Goal: Transaction & Acquisition: Purchase product/service

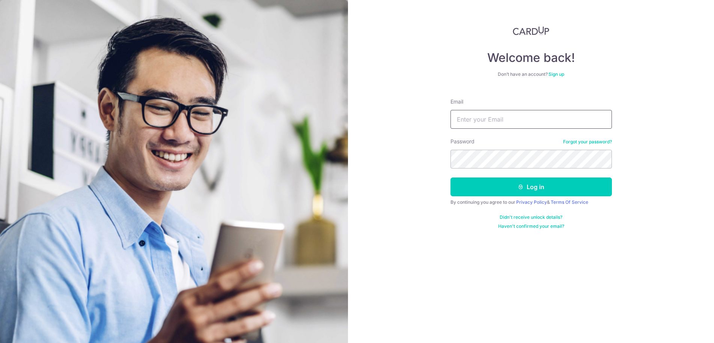
click at [488, 124] on input "Email" at bounding box center [531, 119] width 161 height 19
type input "hearitout@protonmail.com"
click at [396, 162] on div "Welcome back! Don’t have an account? Sign up Email hearitout@protonmail.com Pas…" at bounding box center [531, 171] width 366 height 343
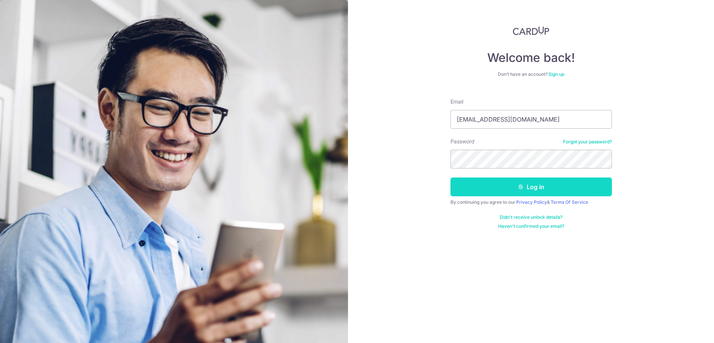
click at [467, 188] on button "Log in" at bounding box center [531, 187] width 161 height 19
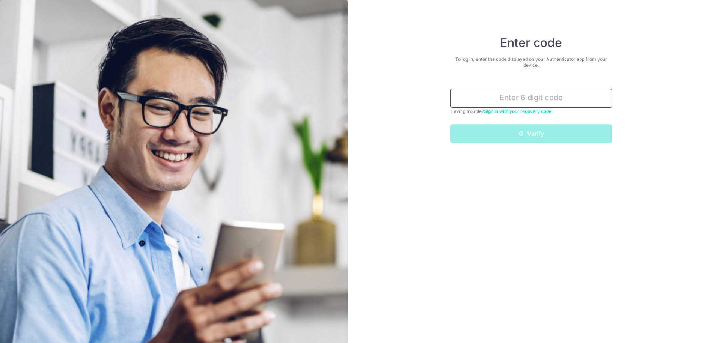
click at [551, 102] on input "text" at bounding box center [531, 98] width 161 height 19
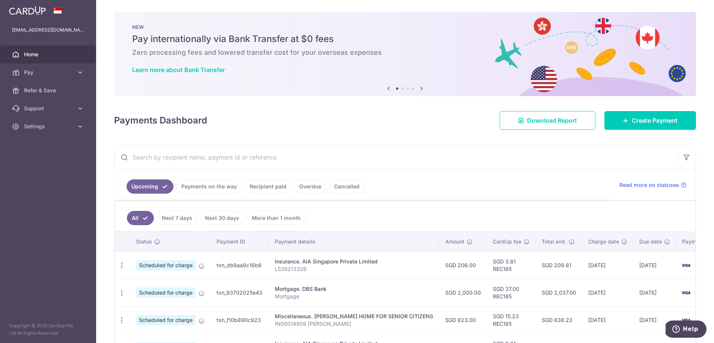
click at [327, 120] on div "Payments Dashboard Download Report Create Payment" at bounding box center [405, 119] width 582 height 22
click at [78, 69] on icon at bounding box center [81, 73] width 8 height 8
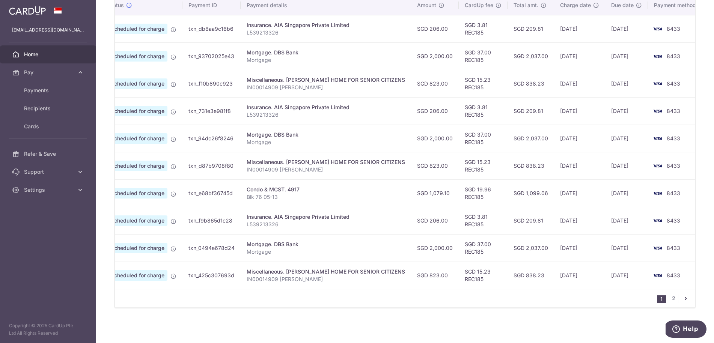
scroll to position [241, 0]
click at [669, 297] on link "2" at bounding box center [673, 297] width 9 height 9
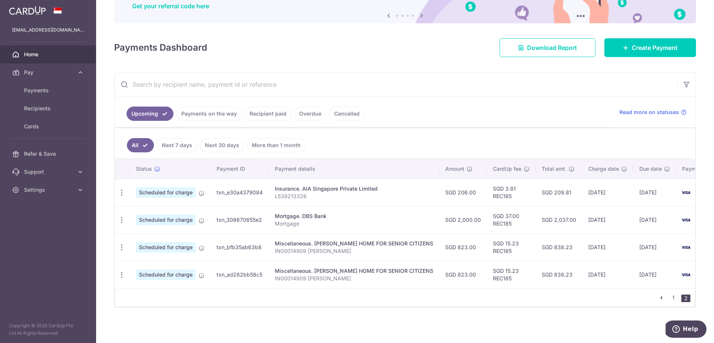
scroll to position [77, 0]
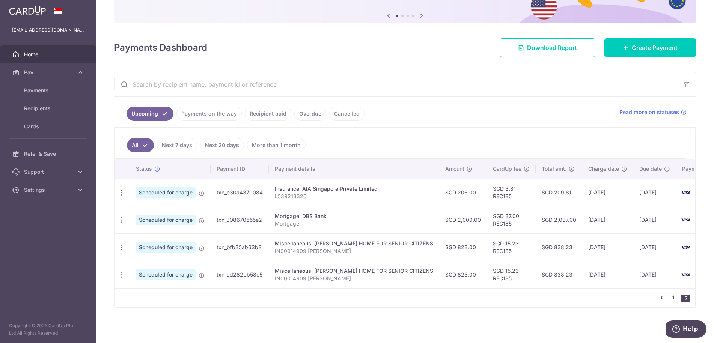
click at [669, 299] on link "1" at bounding box center [673, 297] width 9 height 9
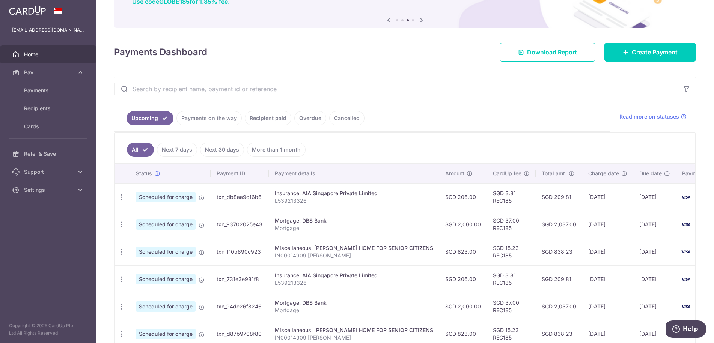
scroll to position [241, 0]
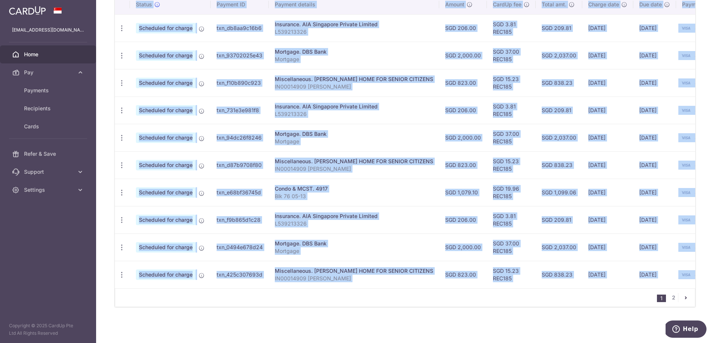
drag, startPoint x: 538, startPoint y: 288, endPoint x: 575, endPoint y: 287, distance: 37.2
click at [575, 287] on div "Status Payment ID Payment details Amount CardUp fee Total amt. Charge date Due …" at bounding box center [405, 151] width 581 height 312
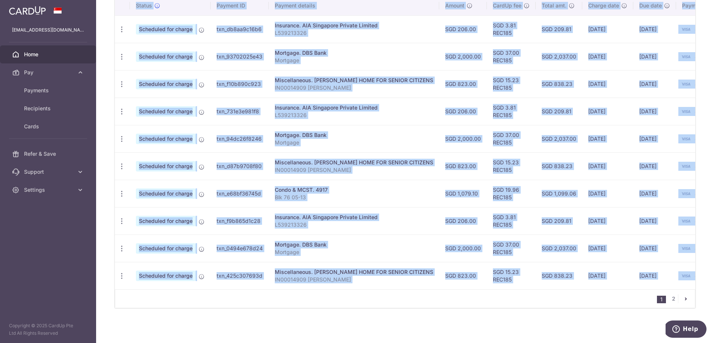
scroll to position [0, 0]
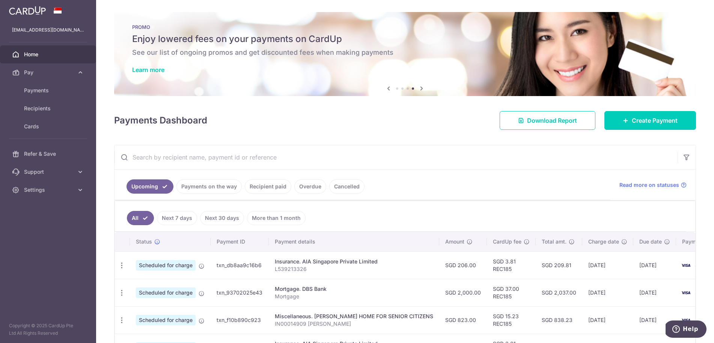
click at [337, 124] on div "Payments Dashboard Download Report Create Payment" at bounding box center [405, 119] width 582 height 22
click at [33, 110] on span "Recipients" at bounding box center [49, 109] width 50 height 8
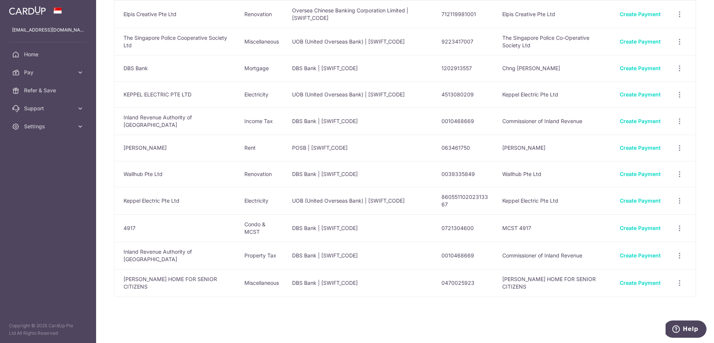
scroll to position [57, 0]
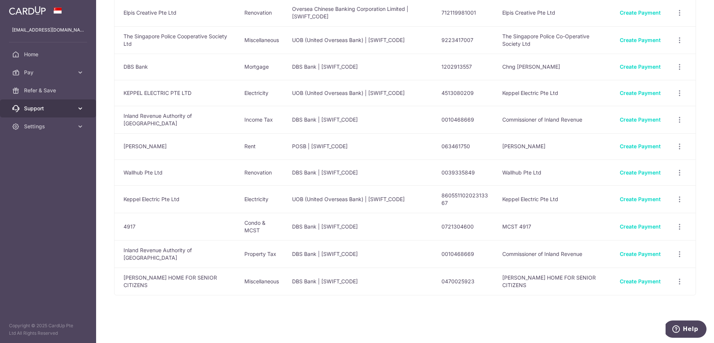
click at [49, 112] on span "Support" at bounding box center [49, 109] width 50 height 8
click at [28, 224] on aside "hearitout@protonmail.com Home Pay Payments Recipients Cards Refer & Save Suppor…" at bounding box center [48, 171] width 96 height 343
click at [62, 107] on span "Support" at bounding box center [49, 109] width 50 height 8
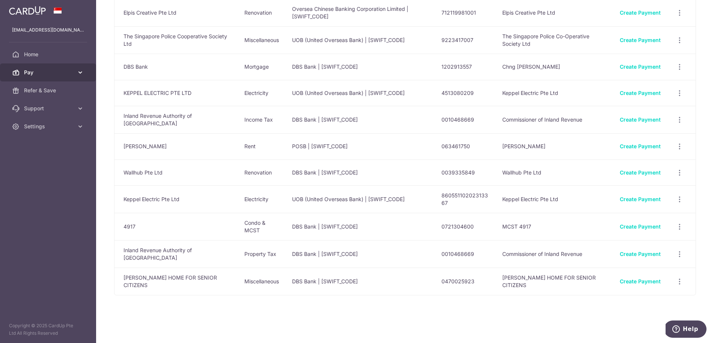
click at [55, 66] on link "Pay" at bounding box center [48, 72] width 96 height 18
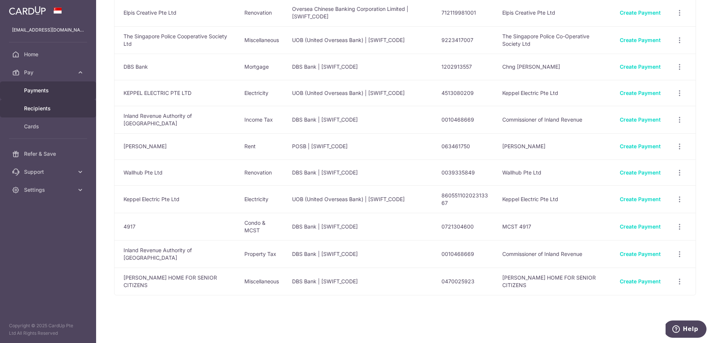
click at [45, 91] on span "Payments" at bounding box center [49, 91] width 50 height 8
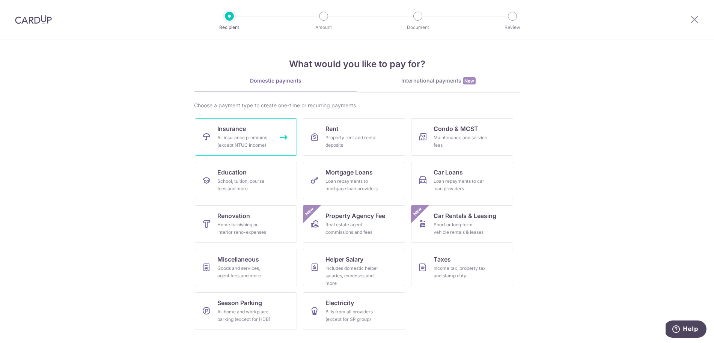
click at [258, 136] on div "All insurance premiums (except NTUC Income)" at bounding box center [244, 141] width 54 height 15
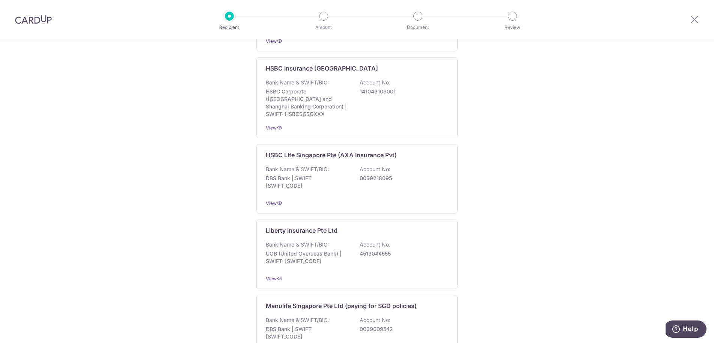
scroll to position [682, 0]
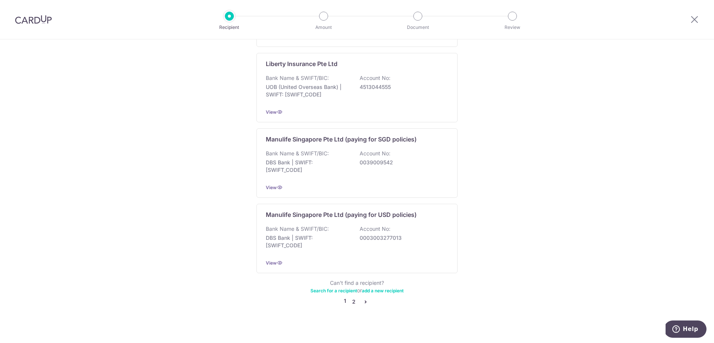
click at [352, 297] on link "2" at bounding box center [353, 301] width 9 height 9
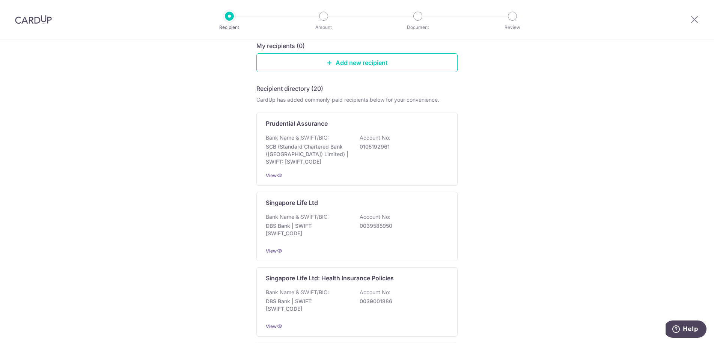
scroll to position [86, 0]
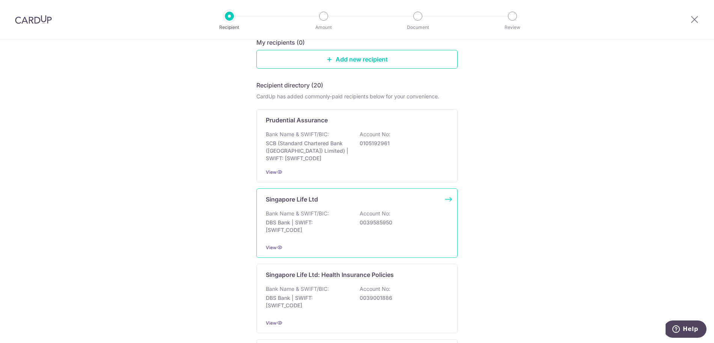
click at [324, 225] on p "DBS Bank | SWIFT: DBSSSGSGXXX" at bounding box center [308, 226] width 84 height 15
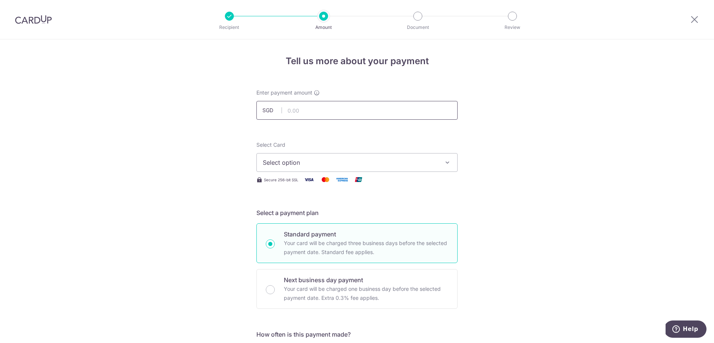
click at [309, 112] on input "text" at bounding box center [357, 110] width 201 height 19
type input "1,114.00"
click at [290, 162] on span "Select option" at bounding box center [350, 162] width 175 height 9
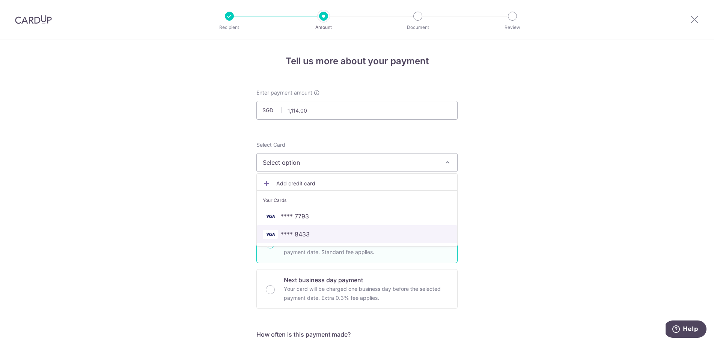
click at [300, 241] on link "**** 8433" at bounding box center [357, 234] width 201 height 18
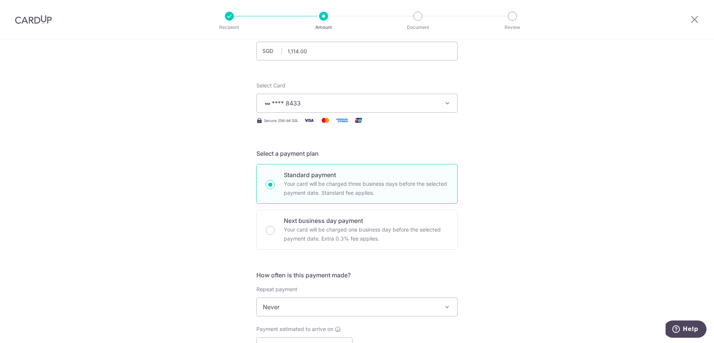
scroll to position [86, 0]
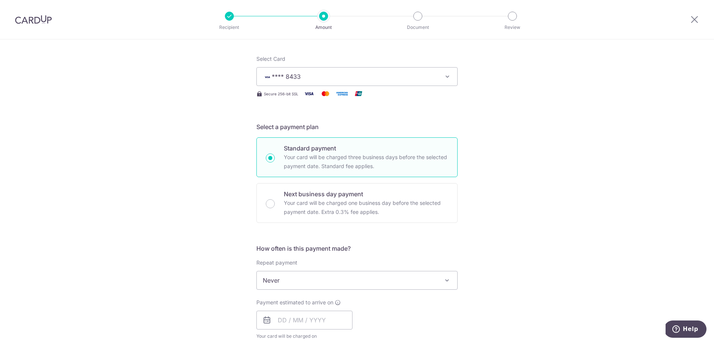
click at [406, 281] on span "Never" at bounding box center [357, 281] width 201 height 18
click at [534, 204] on div "Tell us more about your payment Enter payment amount SGD 1,114.00 1114.00 Selec…" at bounding box center [357, 292] width 714 height 679
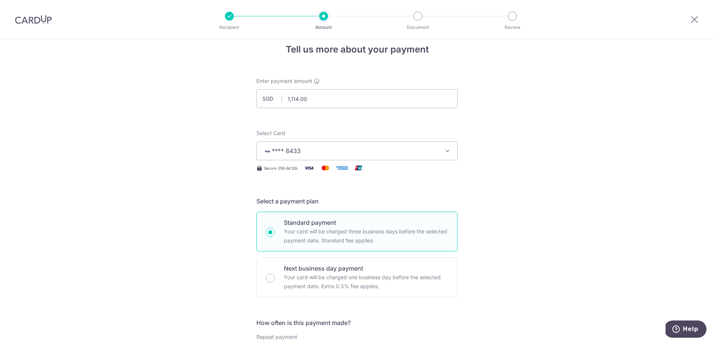
scroll to position [0, 0]
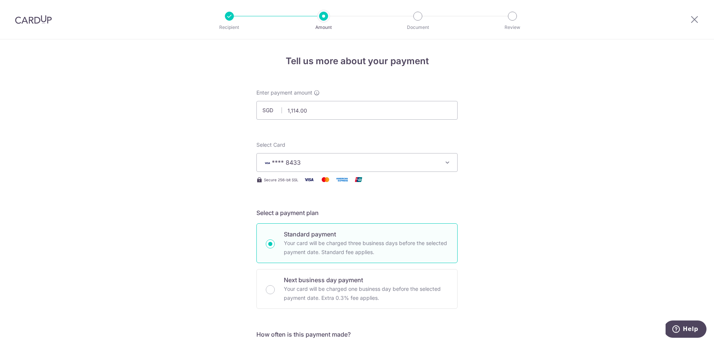
click at [420, 157] on button "**** 8433" at bounding box center [357, 162] width 201 height 19
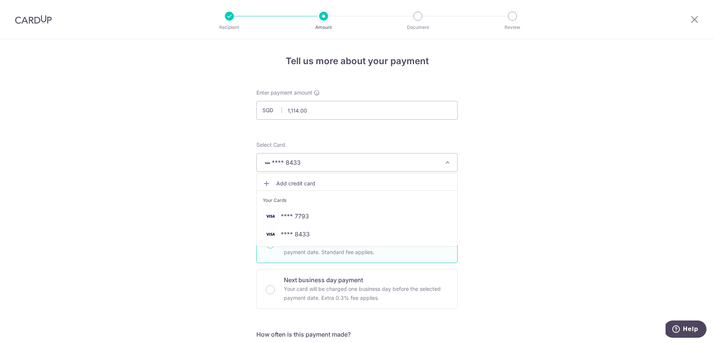
click at [395, 207] on li "Your Cards" at bounding box center [357, 198] width 201 height 17
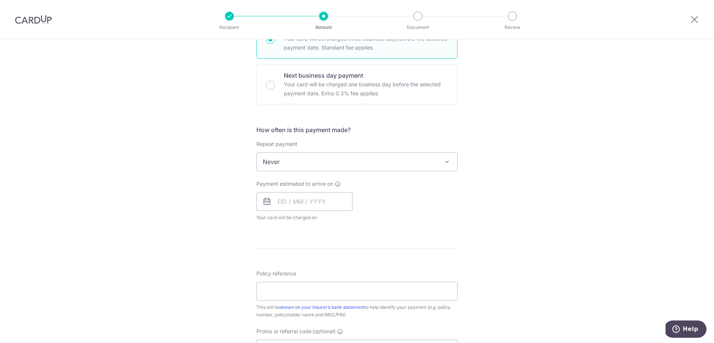
scroll to position [206, 0]
click at [336, 193] on input "text" at bounding box center [305, 200] width 96 height 19
click at [296, 312] on link "30" at bounding box center [302, 314] width 12 height 12
type input "[DATE]"
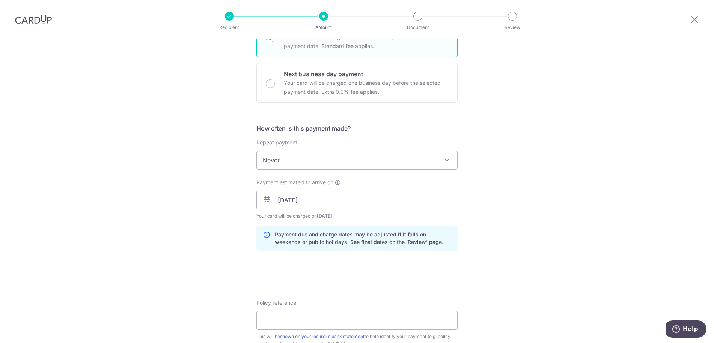
click at [546, 202] on div "Tell us more about your payment Enter payment amount SGD 1,114.00 1114.00 Selec…" at bounding box center [357, 188] width 714 height 710
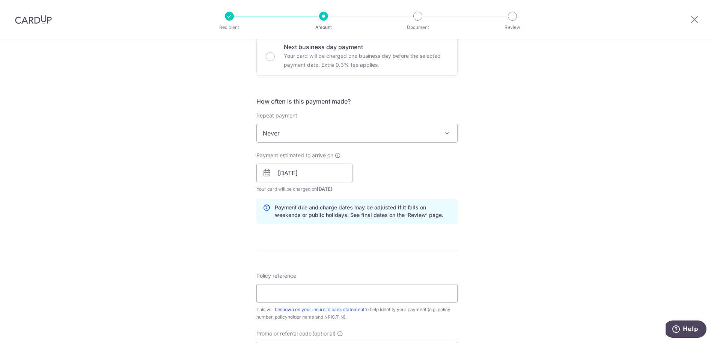
scroll to position [234, 0]
click at [391, 297] on input "Policy reference" at bounding box center [357, 293] width 201 height 19
click at [261, 294] on input "21831262 & 27543744" at bounding box center [357, 293] width 201 height 19
click at [404, 295] on input "Pol. no. 21831262 & 27543744" at bounding box center [357, 293] width 201 height 19
type input "Pol. no. 21831262 & 27543744"
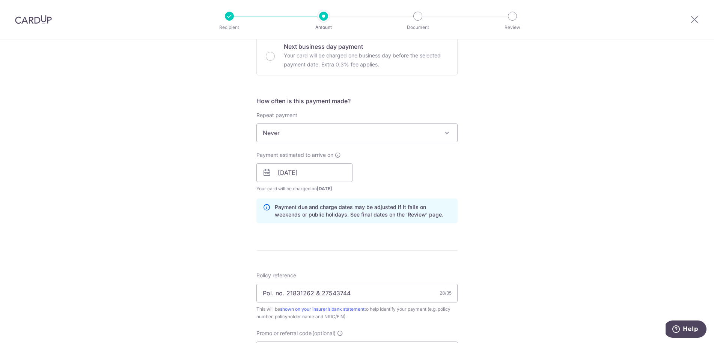
click at [523, 264] on div "Tell us more about your payment Enter payment amount SGD 1,114.00 1114.00 Selec…" at bounding box center [357, 161] width 714 height 710
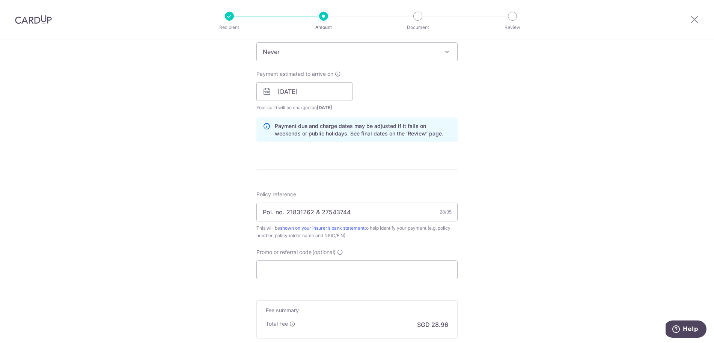
scroll to position [339, 0]
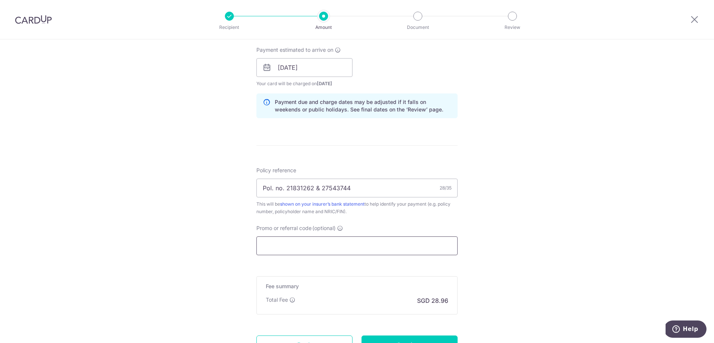
click at [405, 252] on input "Promo or referral code (optional)" at bounding box center [357, 246] width 201 height 19
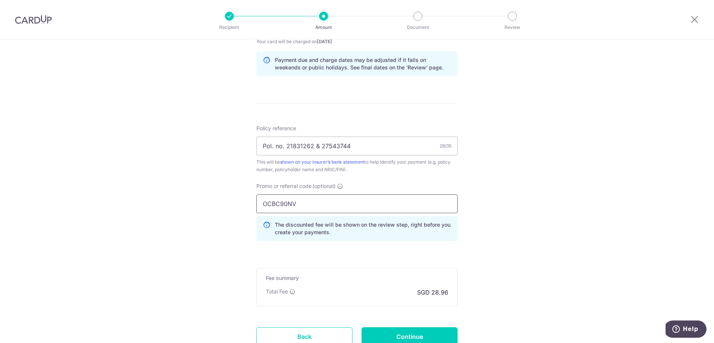
scroll to position [440, 0]
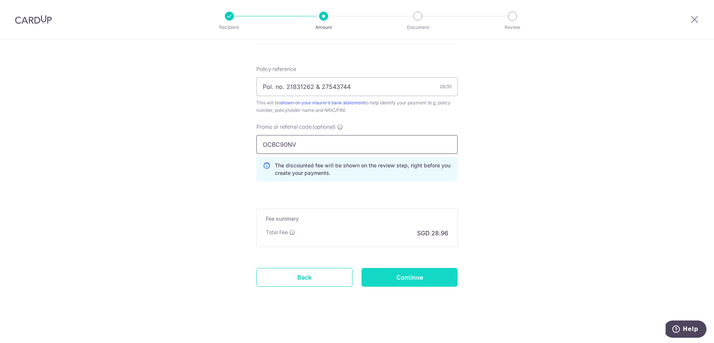
type input "OCBC90NV"
click at [426, 279] on input "Continue" at bounding box center [410, 277] width 96 height 19
type input "Create Schedule"
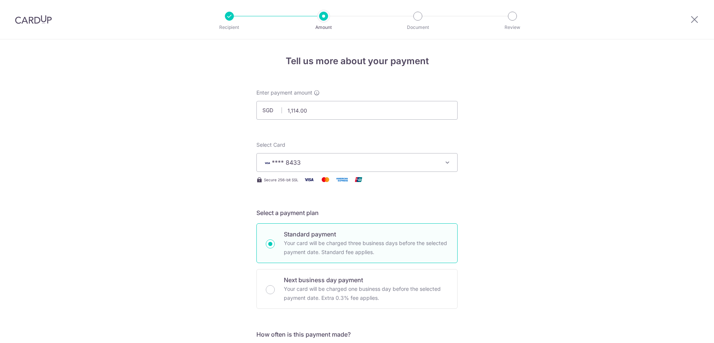
scroll to position [451, 0]
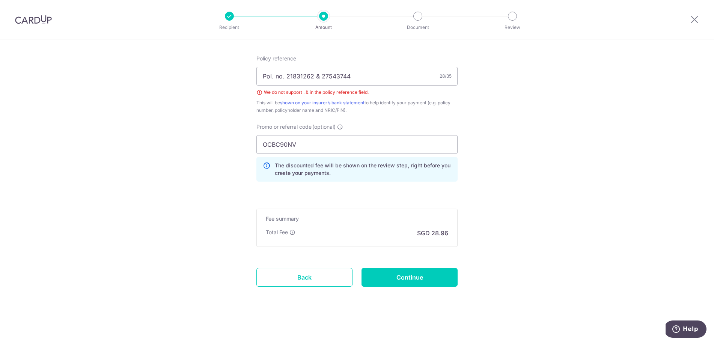
click at [316, 77] on input "Pol. no. 21831262 & 27543744" at bounding box center [357, 76] width 201 height 19
type input "Pol. no. 21831262 and 27543744"
click at [399, 282] on input "Continue" at bounding box center [410, 277] width 96 height 19
type input "Create Schedule"
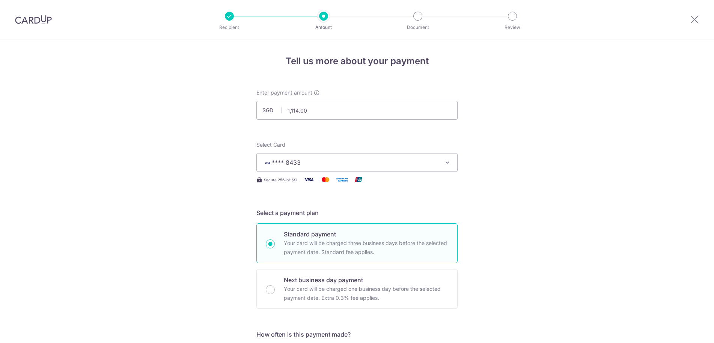
scroll to position [451, 0]
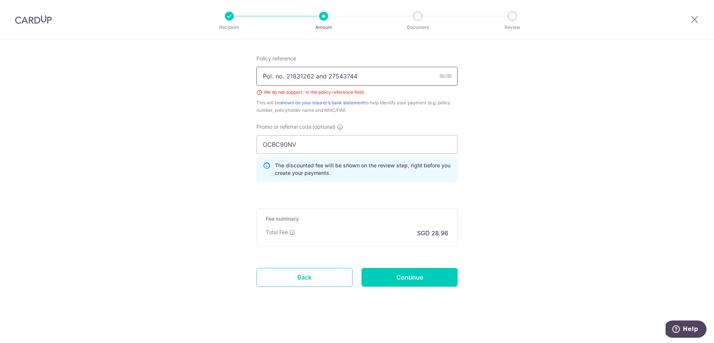
click at [272, 80] on input "Pol. no. 21831262 and 27543744" at bounding box center [357, 76] width 201 height 19
type input "Policy 21831262 and 27543744"
click at [431, 275] on input "Continue" at bounding box center [410, 277] width 96 height 19
type input "Create Schedule"
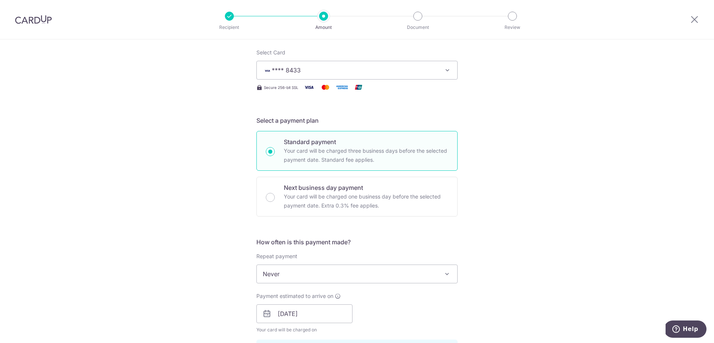
scroll to position [91, 0]
click at [397, 74] on span "**** 8433" at bounding box center [350, 71] width 175 height 9
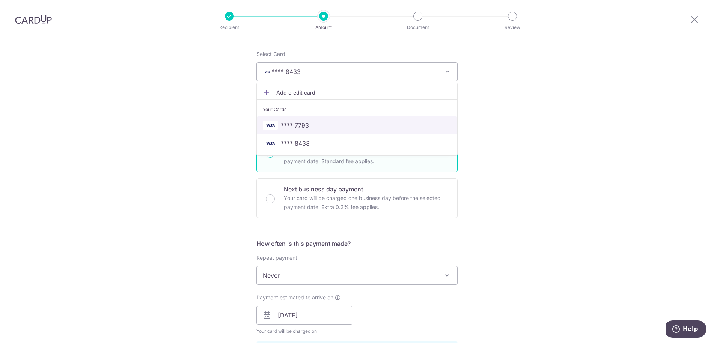
click at [383, 130] on link "**** 7793" at bounding box center [357, 125] width 201 height 18
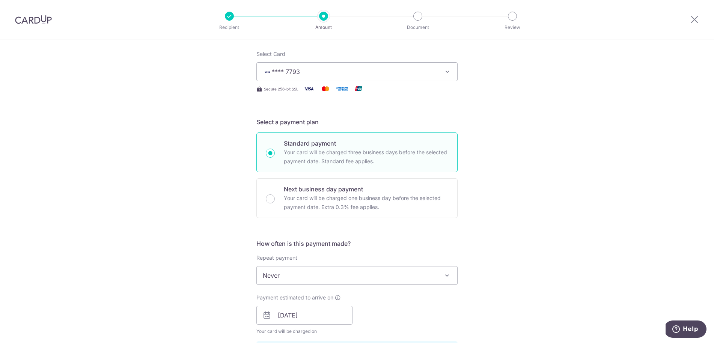
click at [581, 149] on div "Tell us more about your payment Enter payment amount SGD 1,114.00 1114.00 Selec…" at bounding box center [357, 326] width 714 height 755
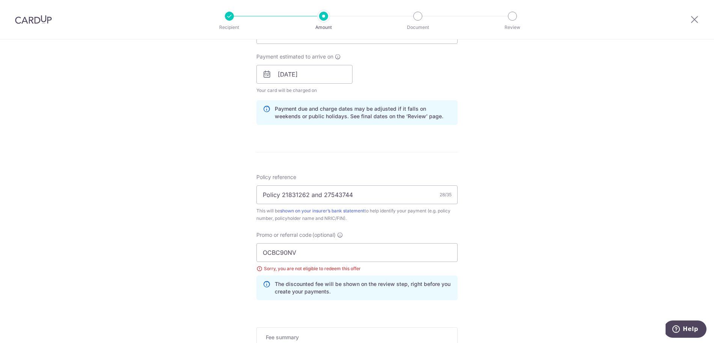
scroll to position [451, 0]
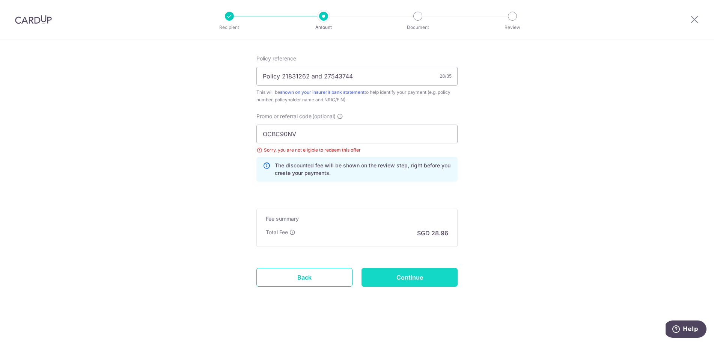
click at [410, 278] on input "Continue" at bounding box center [410, 277] width 96 height 19
type input "Update Schedule"
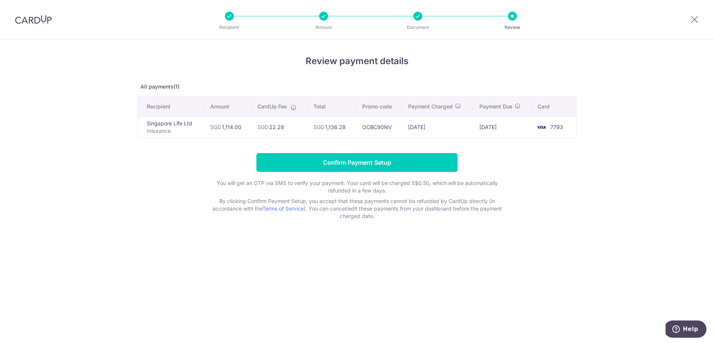
click at [570, 163] on form "Confirm Payment Setup You will get an OTP via SMS to verify your payment. Your …" at bounding box center [356, 186] width 439 height 67
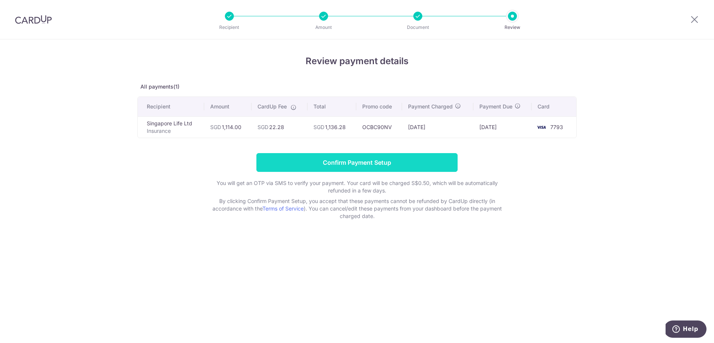
click at [403, 162] on input "Confirm Payment Setup" at bounding box center [357, 162] width 201 height 19
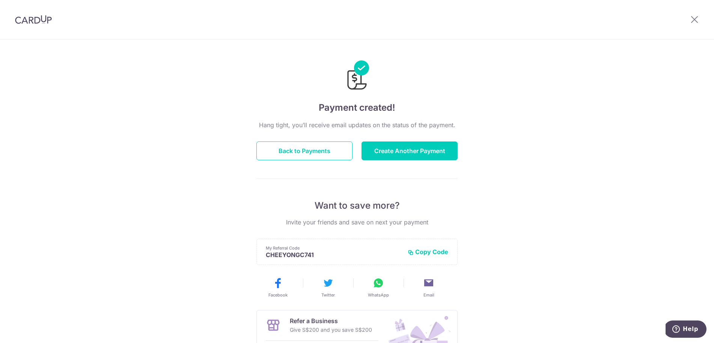
click at [630, 208] on div "Payment created! Hang tight, you’ll receive email updates on the status of the …" at bounding box center [357, 239] width 714 height 401
click at [281, 154] on button "Back to Payments" at bounding box center [305, 151] width 96 height 19
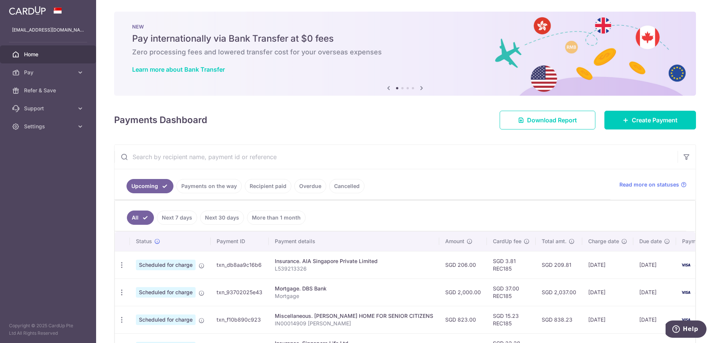
scroll to position [2, 0]
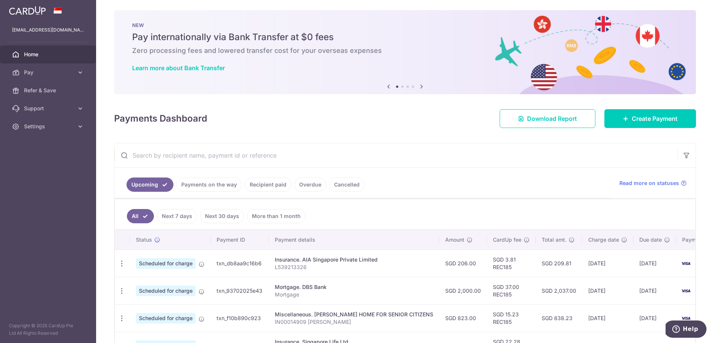
click at [361, 127] on div "Payments Dashboard Download Report Create Payment" at bounding box center [405, 117] width 582 height 22
click at [214, 188] on link "Payments on the way" at bounding box center [209, 185] width 65 height 14
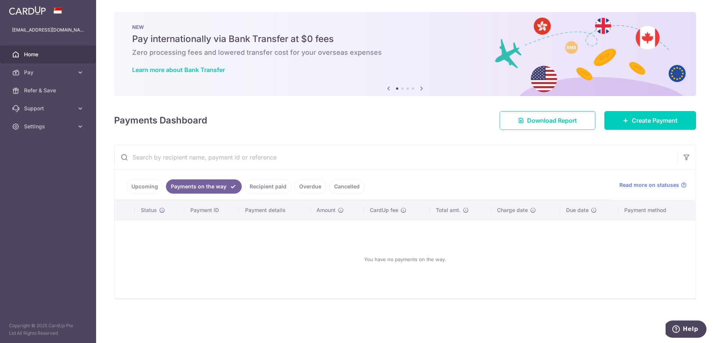
scroll to position [0, 0]
drag, startPoint x: 394, startPoint y: 140, endPoint x: 353, endPoint y: 170, distance: 50.3
click at [392, 142] on div "× Pause Schedule Pause all future payments in this series Pause just this one p…" at bounding box center [405, 171] width 618 height 343
click at [270, 185] on link "Recipient paid" at bounding box center [268, 187] width 47 height 14
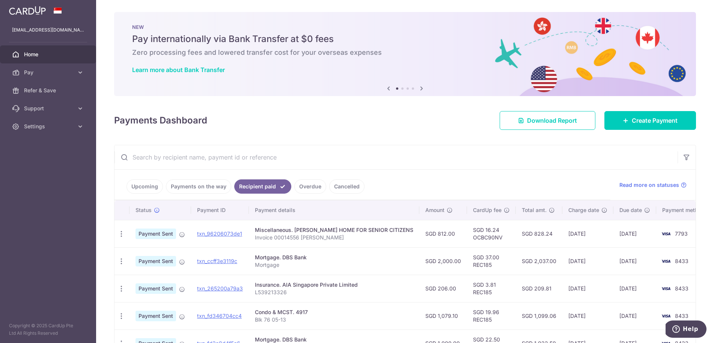
click at [386, 124] on div "Payments Dashboard Download Report Create Payment" at bounding box center [405, 119] width 582 height 22
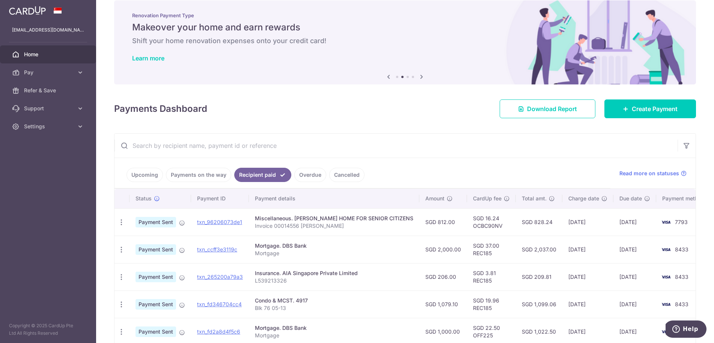
scroll to position [98, 0]
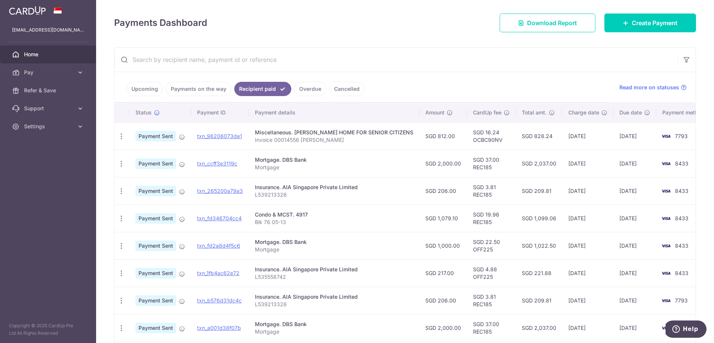
click at [311, 88] on link "Overdue" at bounding box center [310, 89] width 32 height 14
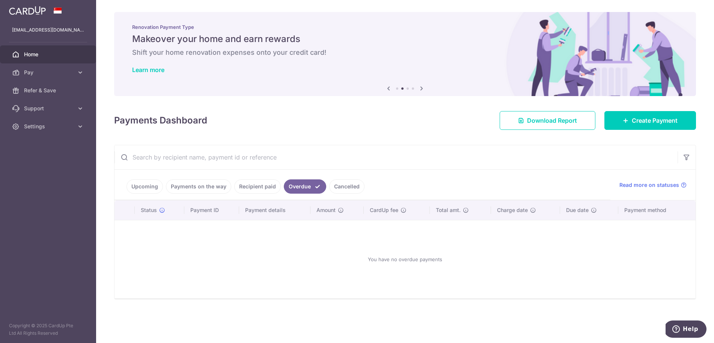
click at [350, 185] on link "Cancelled" at bounding box center [346, 187] width 35 height 14
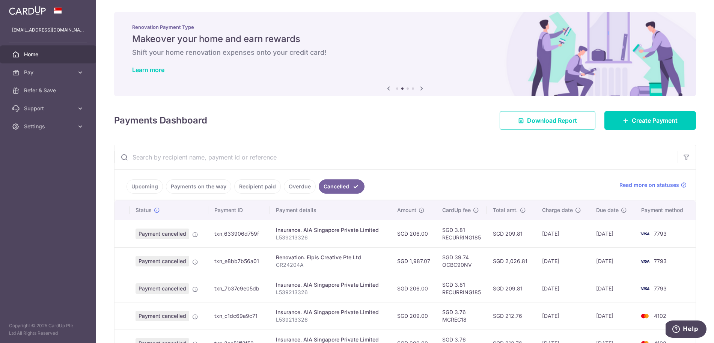
click at [139, 186] on link "Upcoming" at bounding box center [145, 187] width 36 height 14
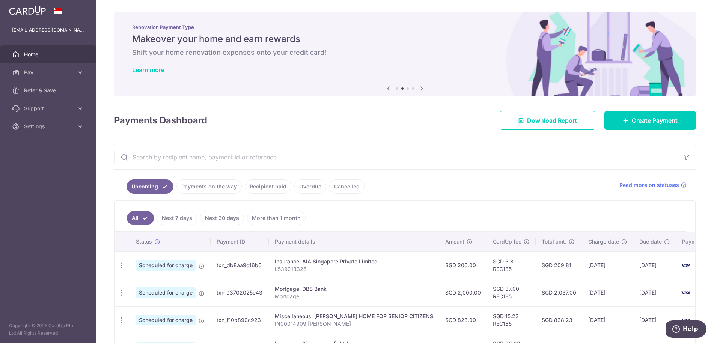
click at [342, 125] on div "Payments Dashboard Download Report Create Payment" at bounding box center [405, 119] width 582 height 22
click at [52, 133] on link "Settings" at bounding box center [48, 127] width 96 height 18
click at [38, 163] on span "Logout" at bounding box center [49, 163] width 50 height 8
